Goal: Information Seeking & Learning: Learn about a topic

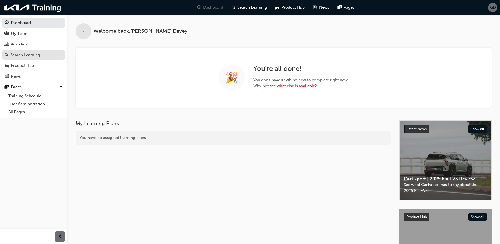
click at [33, 56] on div "Search Learning" at bounding box center [26, 55] width 30 height 6
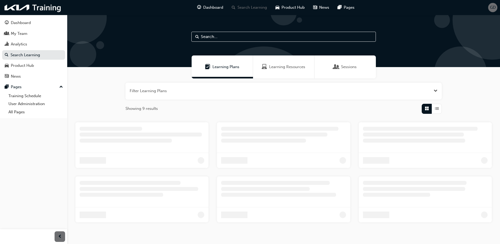
click at [280, 66] on span "Learning Resources" at bounding box center [287, 67] width 36 height 6
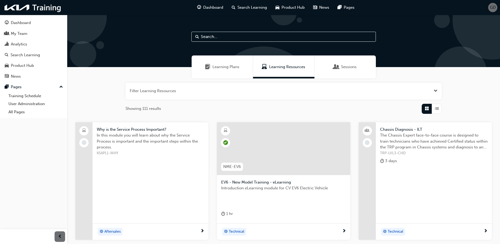
click at [249, 38] on input "text" at bounding box center [284, 37] width 185 height 10
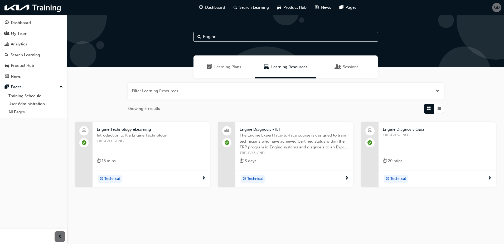
type input "Engine"
click at [260, 139] on span "The Engine Expert face-to-face course is designed to train technicians who have…" at bounding box center [294, 141] width 109 height 18
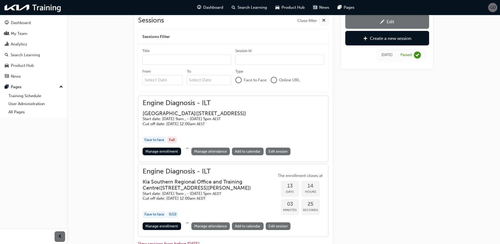
scroll to position [193, 0]
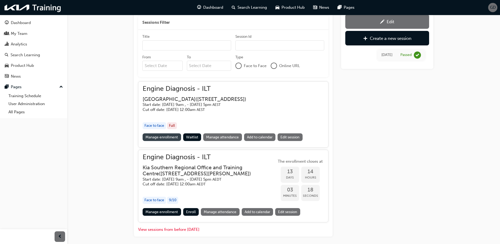
click at [170, 141] on link "Manage enrollment" at bounding box center [162, 137] width 39 height 8
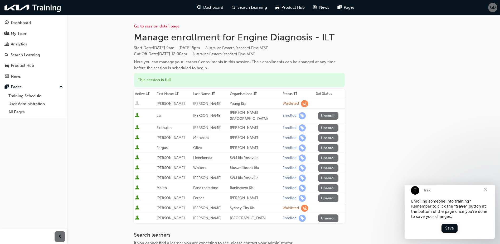
click at [294, 93] on span "sorting-icon" at bounding box center [296, 94] width 4 height 4
